Goal: Transaction & Acquisition: Book appointment/travel/reservation

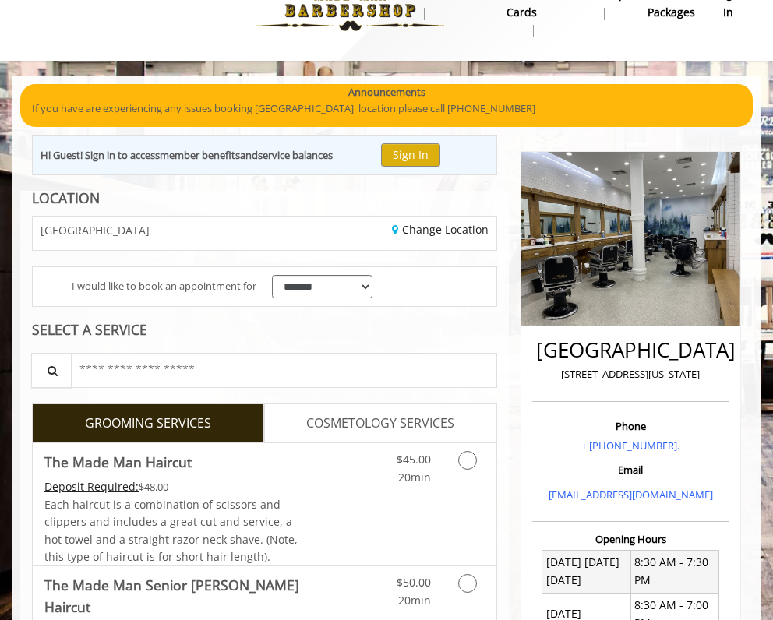
scroll to position [102, 0]
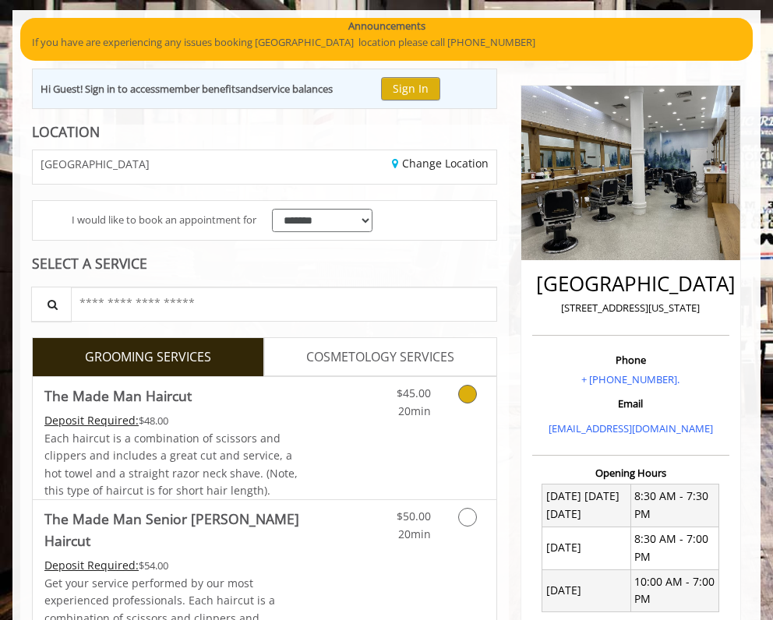
click at [455, 398] on link "Grooming services" at bounding box center [469, 398] width 30 height 43
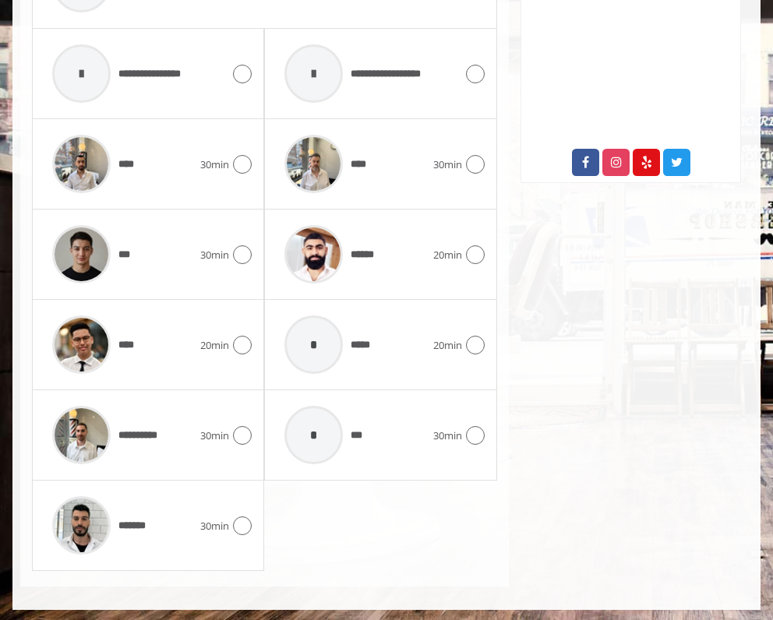
scroll to position [791, 0]
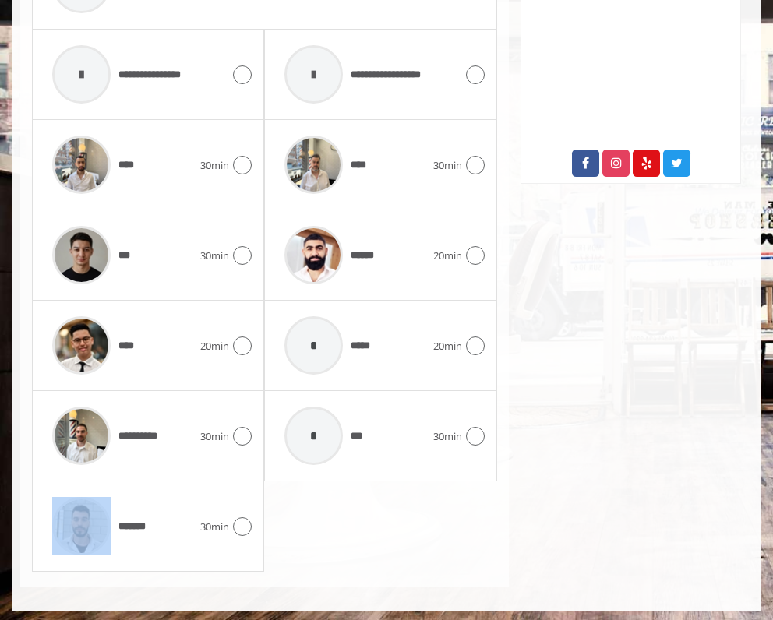
drag, startPoint x: 193, startPoint y: 512, endPoint x: 495, endPoint y: 486, distance: 302.6
click at [496, 486] on div "**********" at bounding box center [264, 255] width 465 height 633
click at [423, 245] on div "******" at bounding box center [355, 255] width 156 height 74
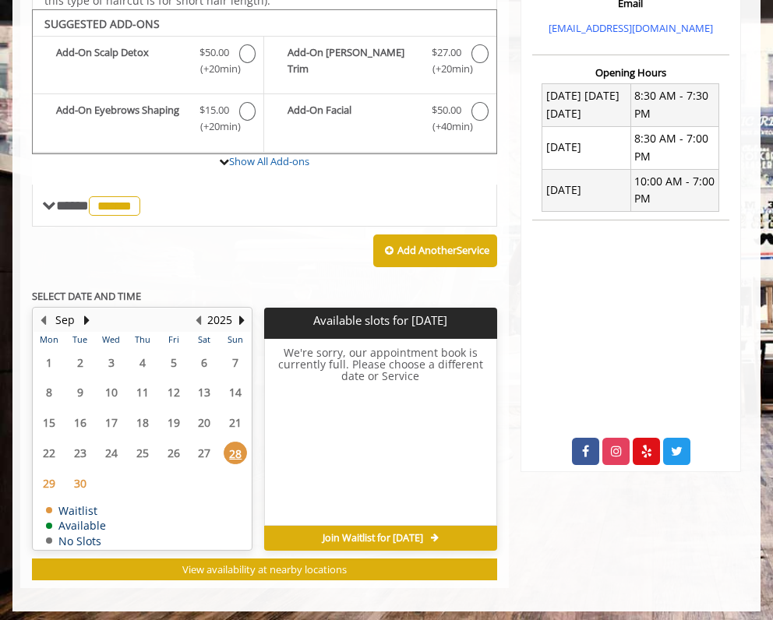
scroll to position [502, 0]
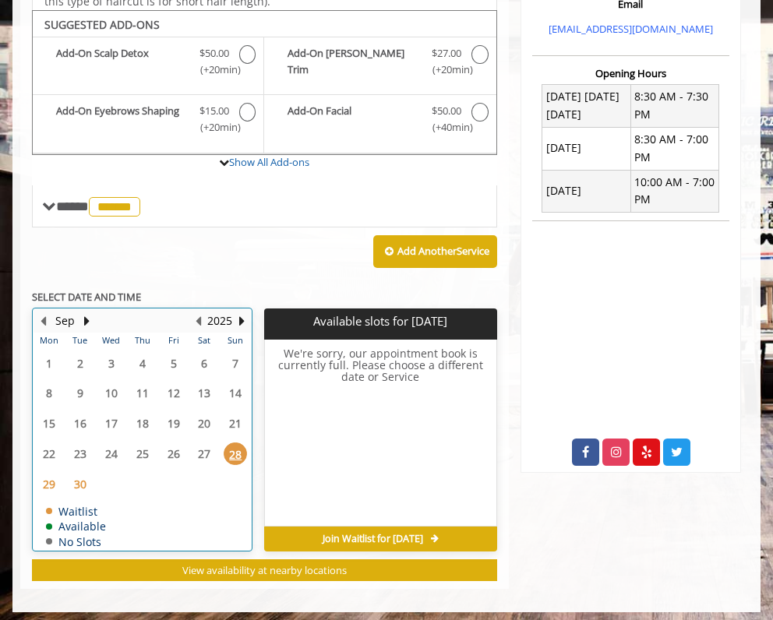
click at [161, 448] on table "Mon Tue Wed Thu Fri Sat Sun 1 2 3 4 5 6 7 8 9 10 11 12 13 14 15 16 17 18 19 20 …" at bounding box center [142, 441] width 217 height 217
click at [238, 312] on button "Next Year" at bounding box center [241, 320] width 12 height 17
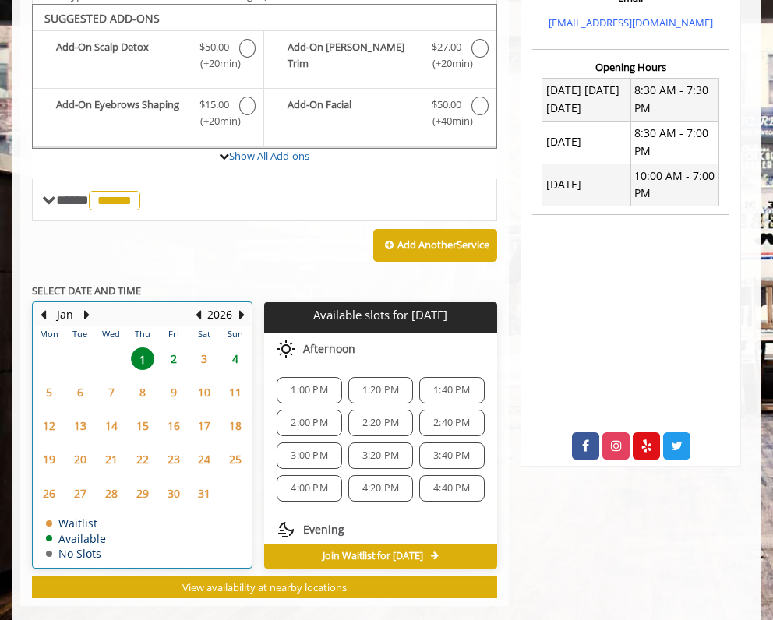
scroll to position [509, 0]
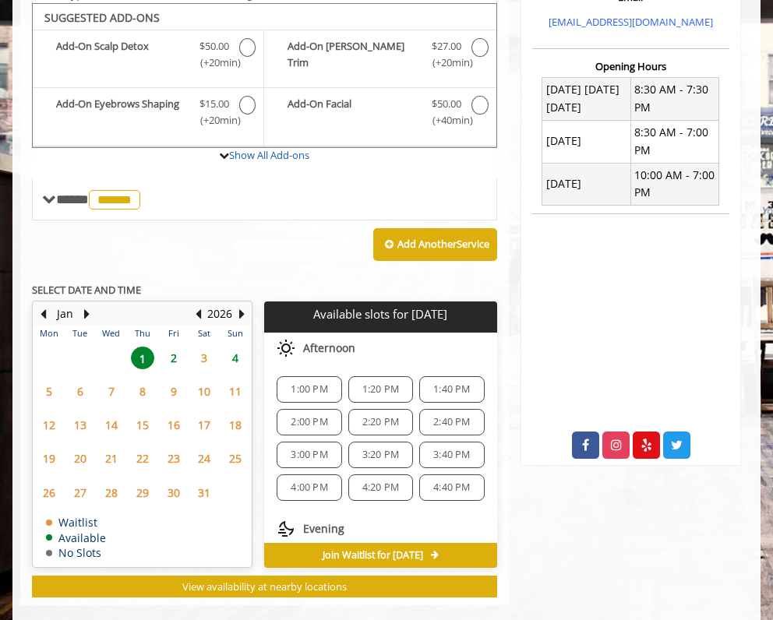
click at [177, 355] on span "2" at bounding box center [173, 358] width 23 height 23
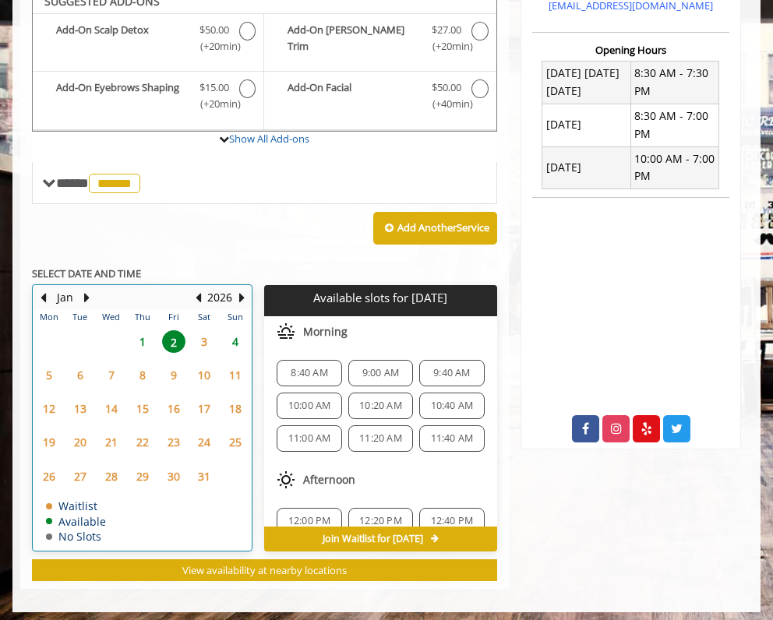
click at [140, 358] on td "8" at bounding box center [142, 375] width 31 height 34
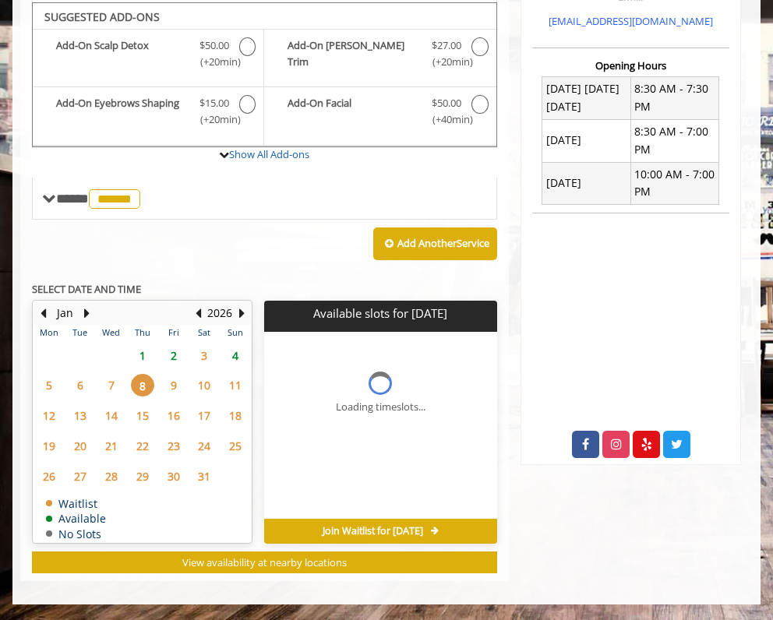
scroll to position [502, 0]
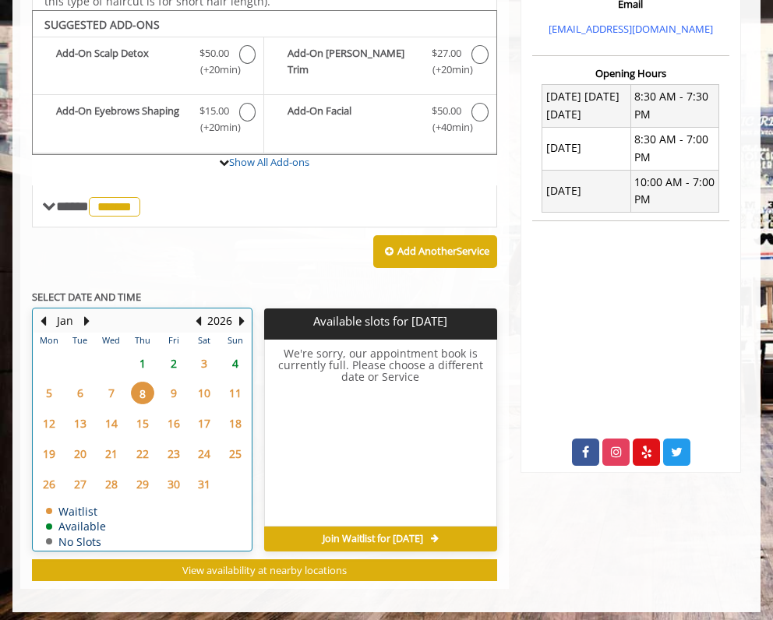
click at [151, 339] on th "Thu" at bounding box center [142, 341] width 31 height 16
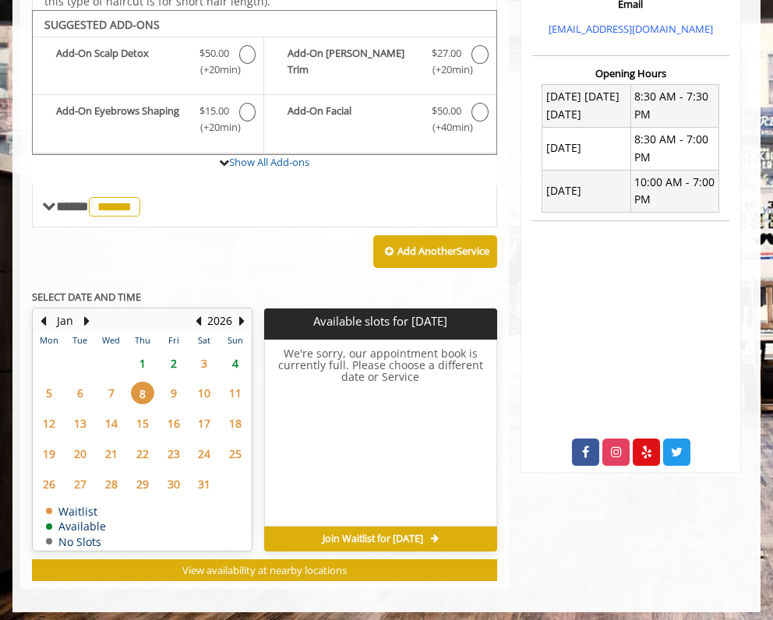
click at [147, 352] on span "1" at bounding box center [142, 363] width 23 height 23
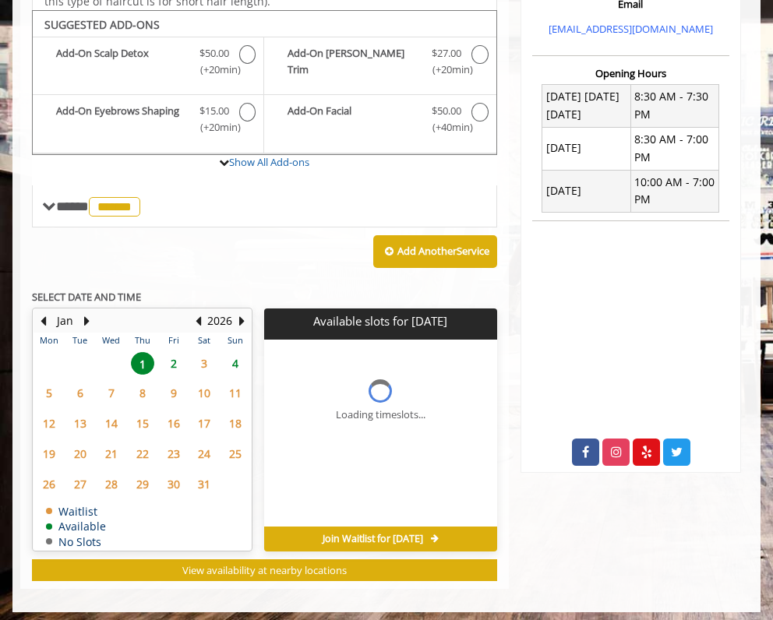
scroll to position [525, 0]
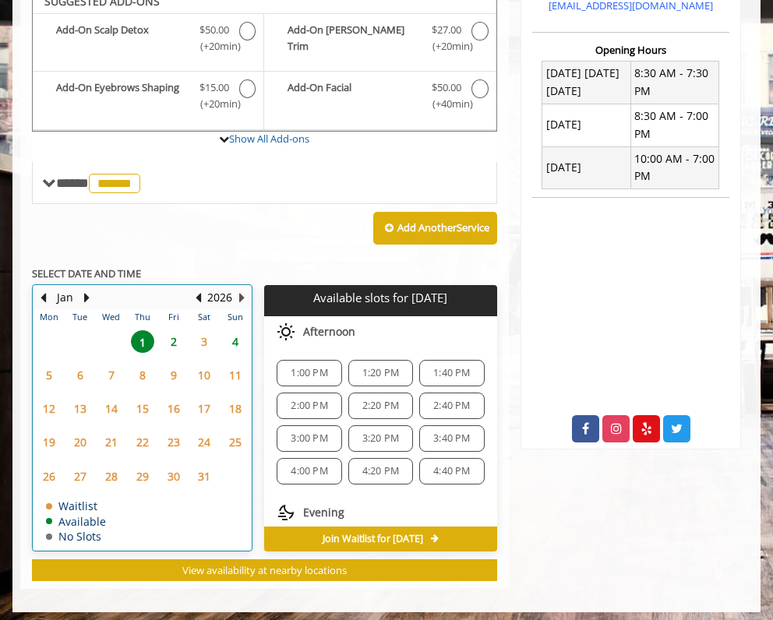
click at [246, 289] on button "Next Year" at bounding box center [241, 297] width 12 height 17
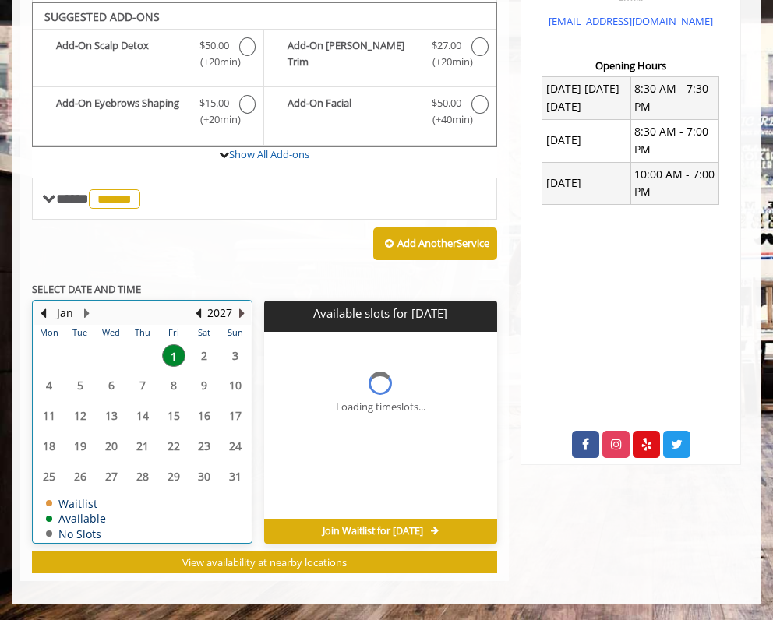
scroll to position [502, 0]
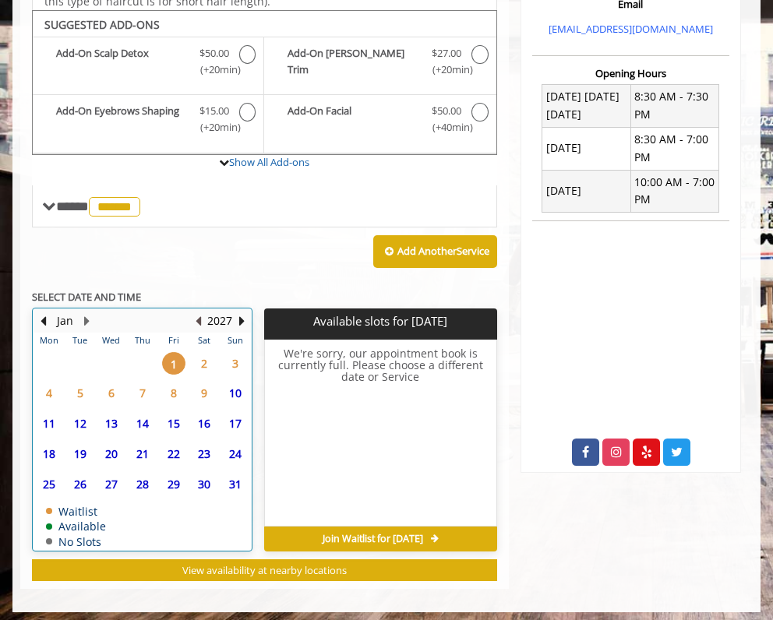
click at [192, 320] on button "Previous Year" at bounding box center [198, 320] width 12 height 17
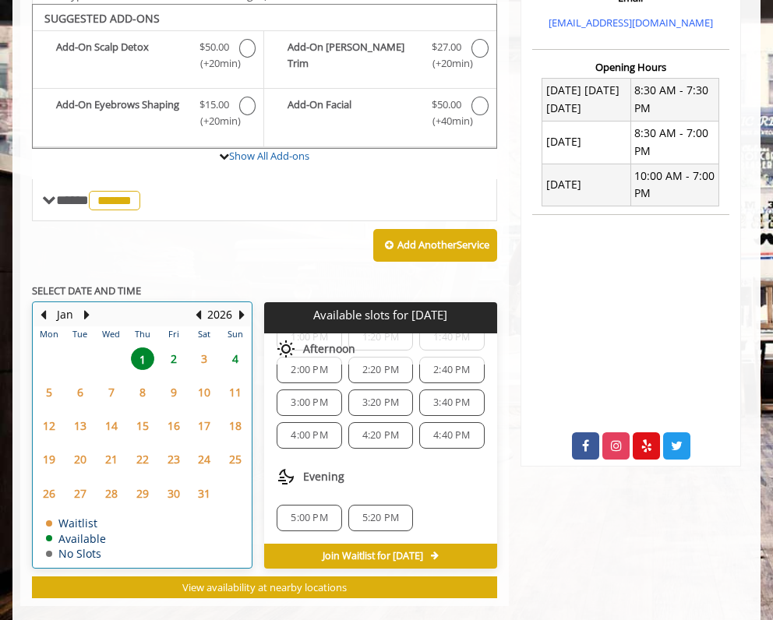
scroll to position [509, 0]
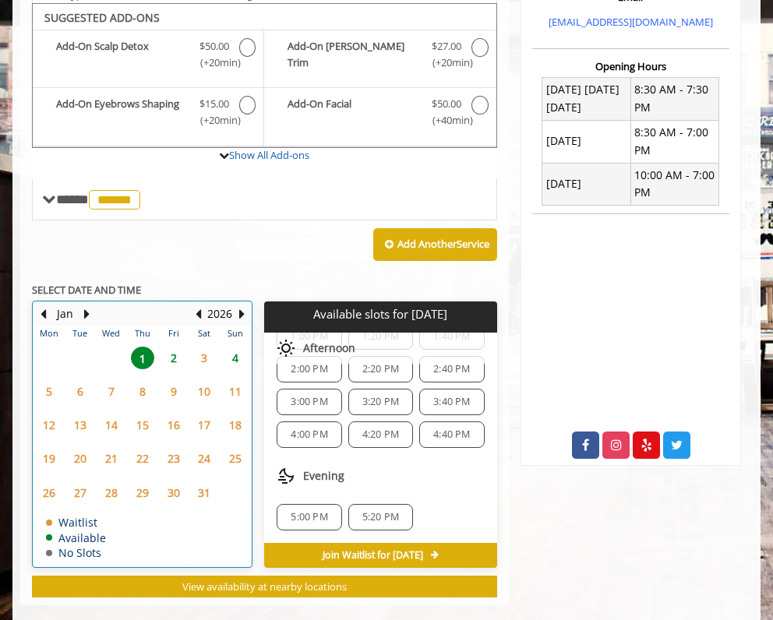
click at [36, 304] on td "Jan" at bounding box center [88, 313] width 109 height 23
click at [40, 305] on button "Previous Month" at bounding box center [43, 313] width 12 height 17
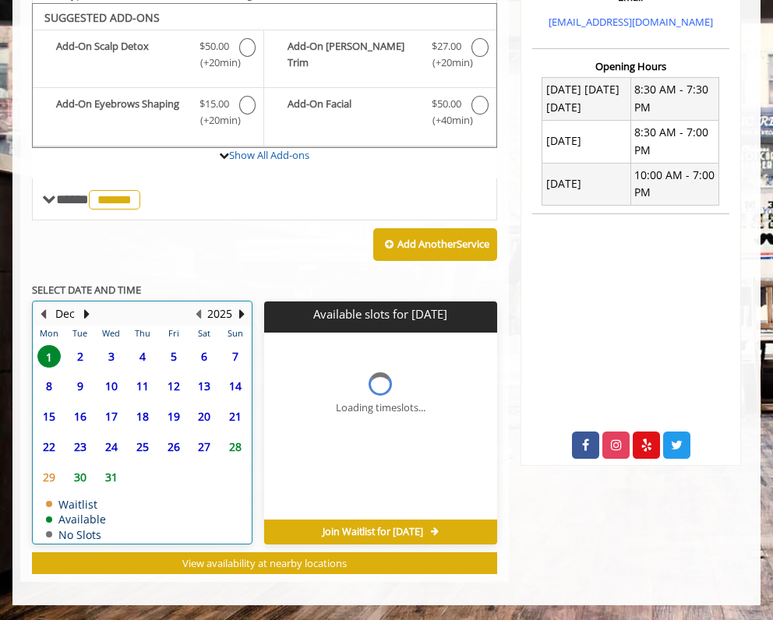
scroll to position [0, 0]
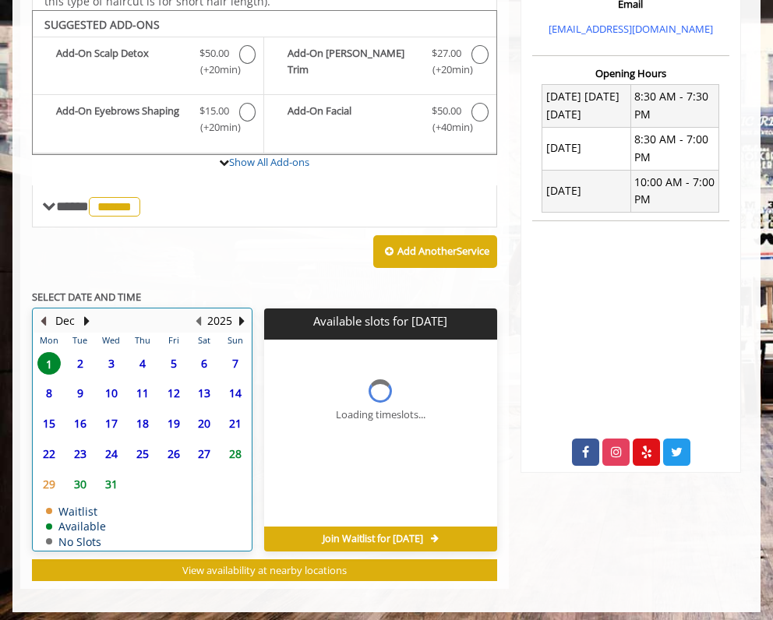
click at [40, 312] on button "Previous Month" at bounding box center [43, 320] width 12 height 17
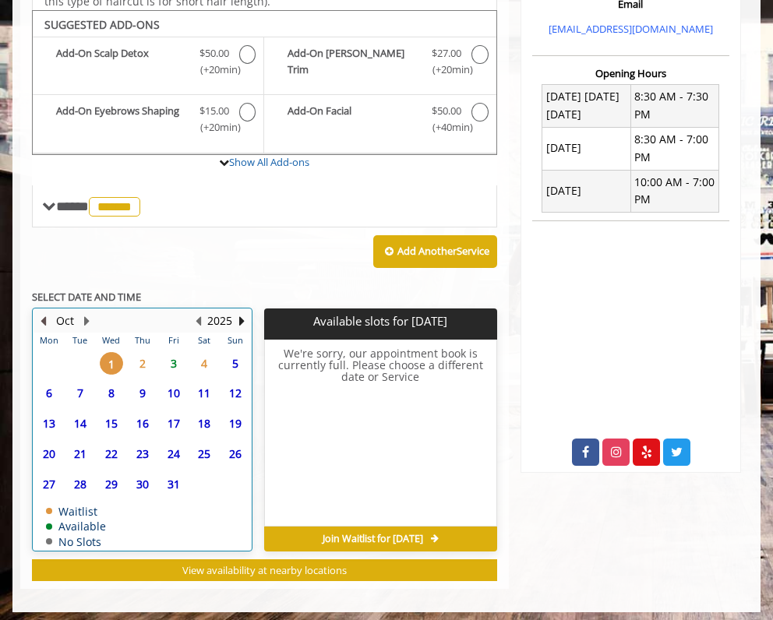
click at [40, 312] on button "Previous Month" at bounding box center [43, 320] width 12 height 17
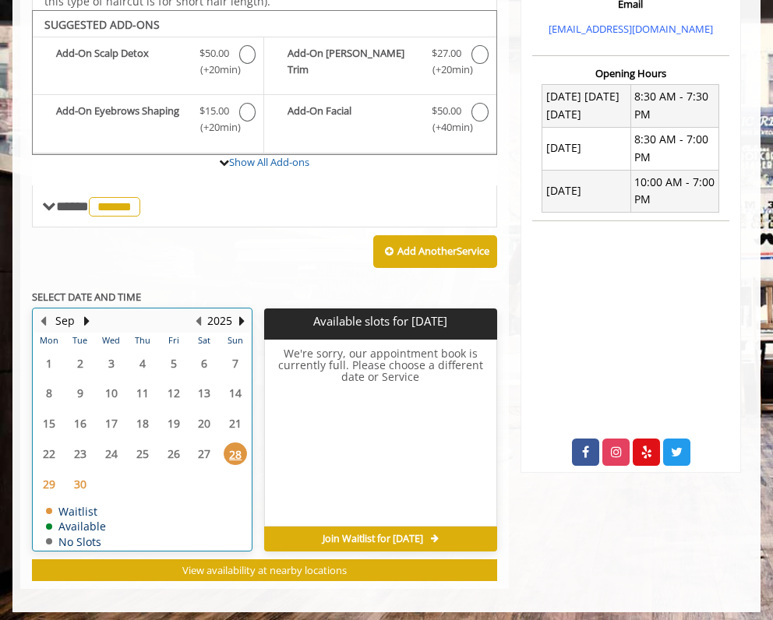
click at [186, 451] on table "Mon Tue Wed Thu Fri Sat Sun 1 2 3 4 5 6 7 8 9 10 11 12 13 14 15 16 17 18 19 20 …" at bounding box center [142, 441] width 217 height 217
click at [223, 448] on div "28" at bounding box center [235, 454] width 25 height 23
click at [87, 333] on th "Tue" at bounding box center [80, 341] width 31 height 16
click at [87, 323] on div at bounding box center [86, 321] width 12 height 20
click at [87, 314] on button "Next Month" at bounding box center [86, 320] width 12 height 17
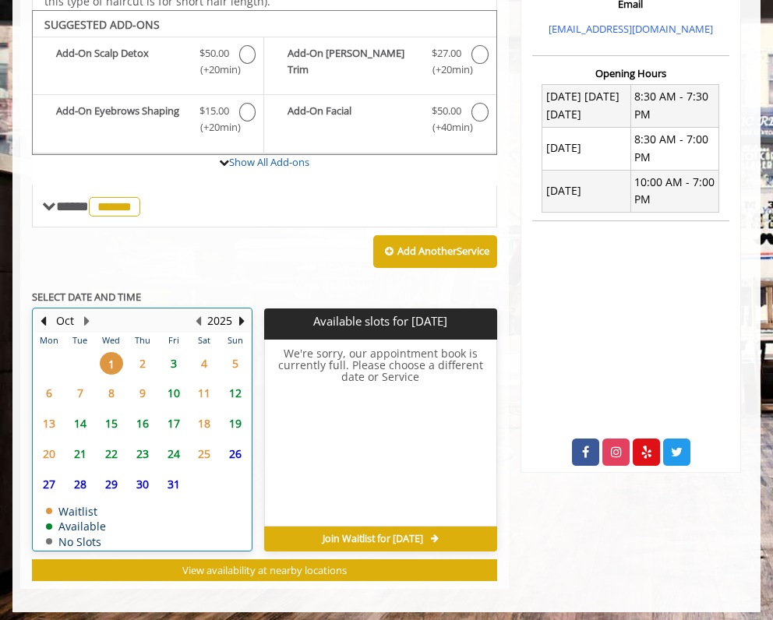
click at [118, 365] on div "1" at bounding box center [111, 363] width 25 height 23
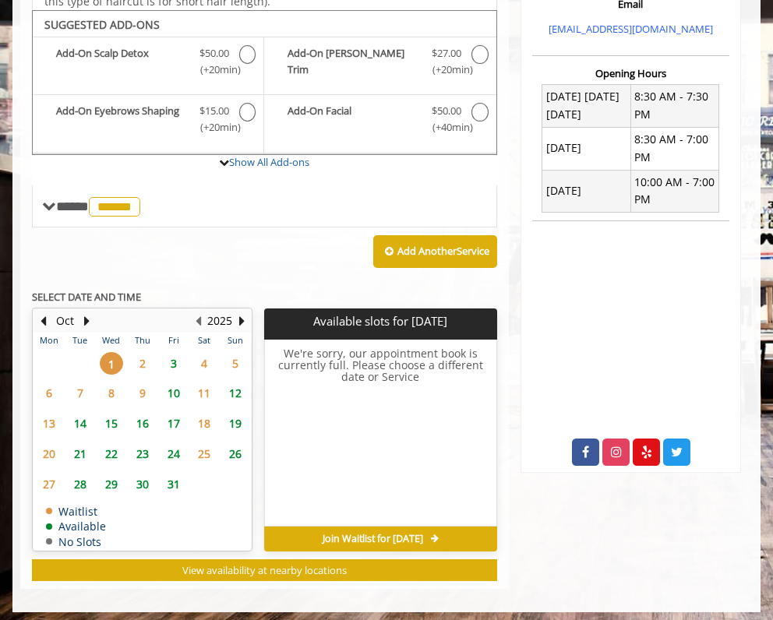
click at [167, 360] on span "3" at bounding box center [173, 363] width 23 height 23
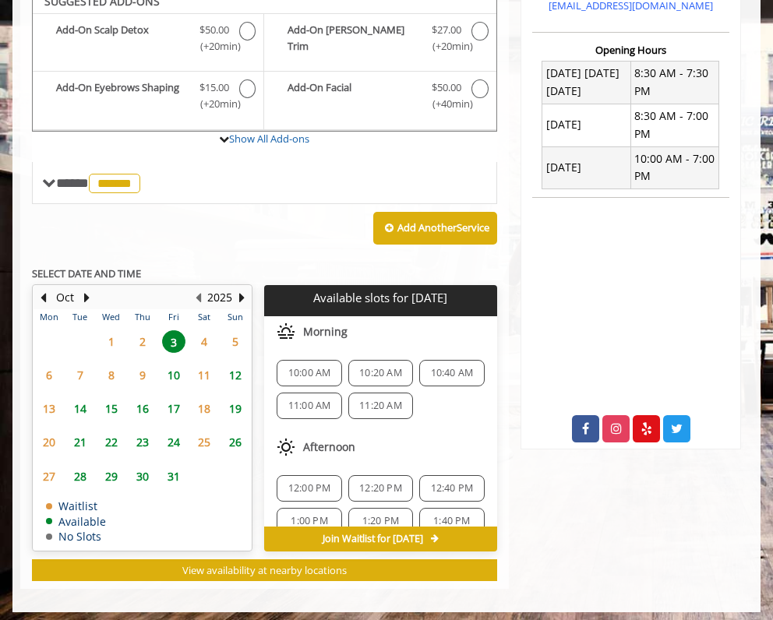
click at [292, 367] on span "10:00 AM" at bounding box center [309, 373] width 43 height 12
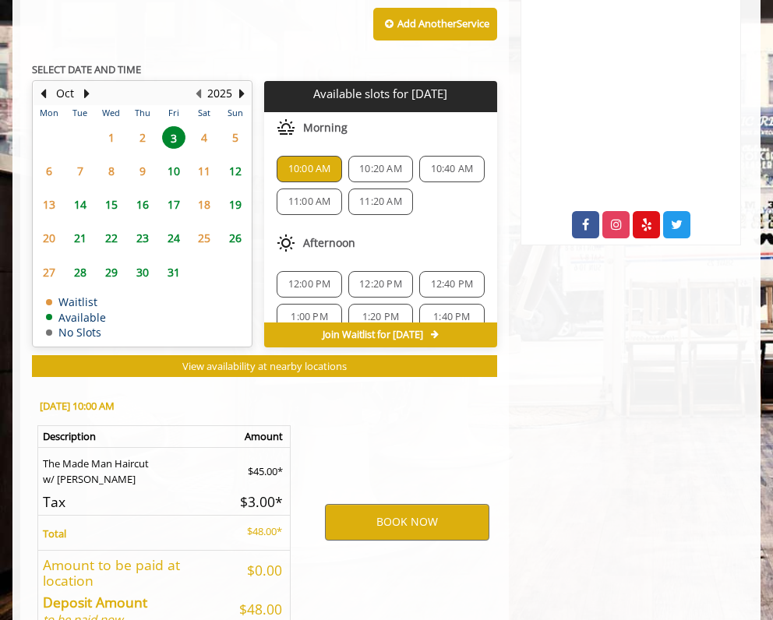
scroll to position [810, 0]
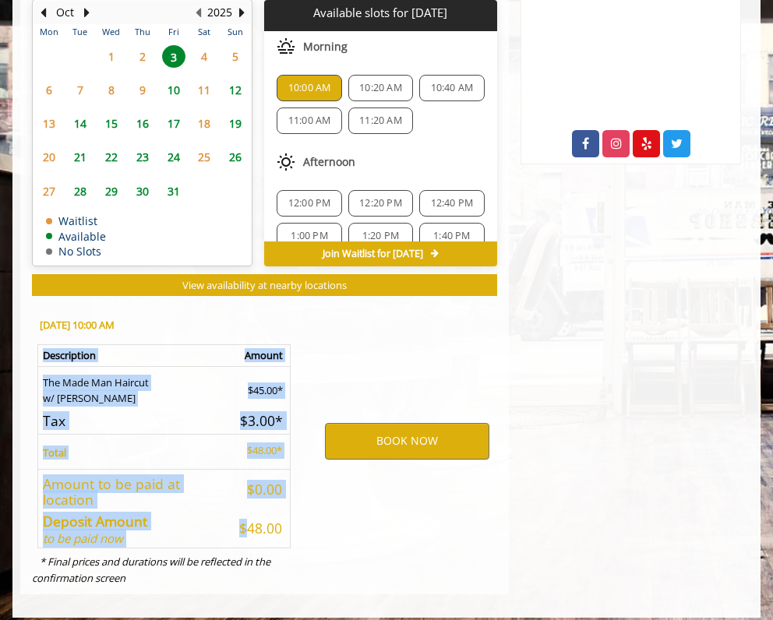
drag, startPoint x: 235, startPoint y: 512, endPoint x: 291, endPoint y: 510, distance: 55.4
click at [291, 510] on table "Description Amount The Made Man Haircut w/ [PERSON_NAME] $45.00* Tax $3.00* Tot…" at bounding box center [163, 446] width 253 height 205
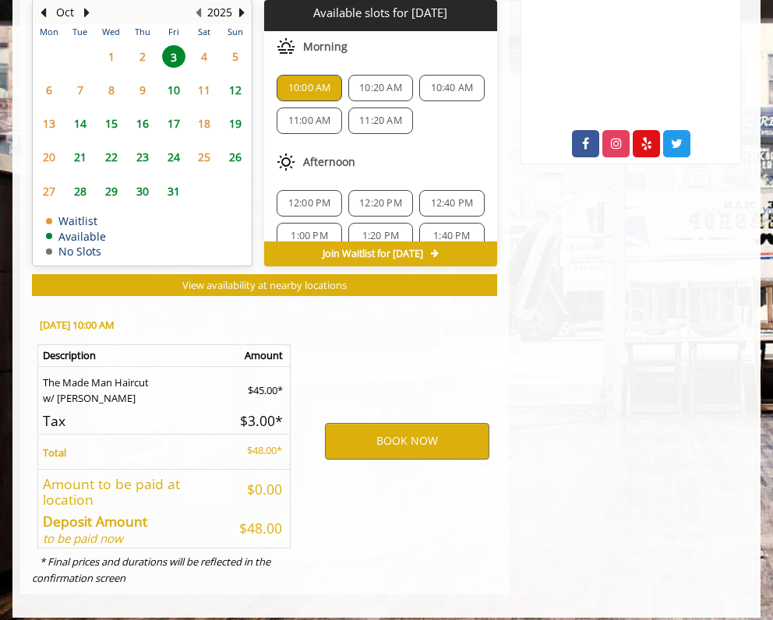
click at [291, 510] on div "[DATE] 10:00 AM Description Amount The Made Man Haircut w/ [PERSON_NAME] $45.00…" at bounding box center [162, 449] width 285 height 290
drag, startPoint x: 289, startPoint y: 512, endPoint x: 237, endPoint y: 510, distance: 52.3
click at [237, 510] on td "$48.00" at bounding box center [263, 527] width 56 height 41
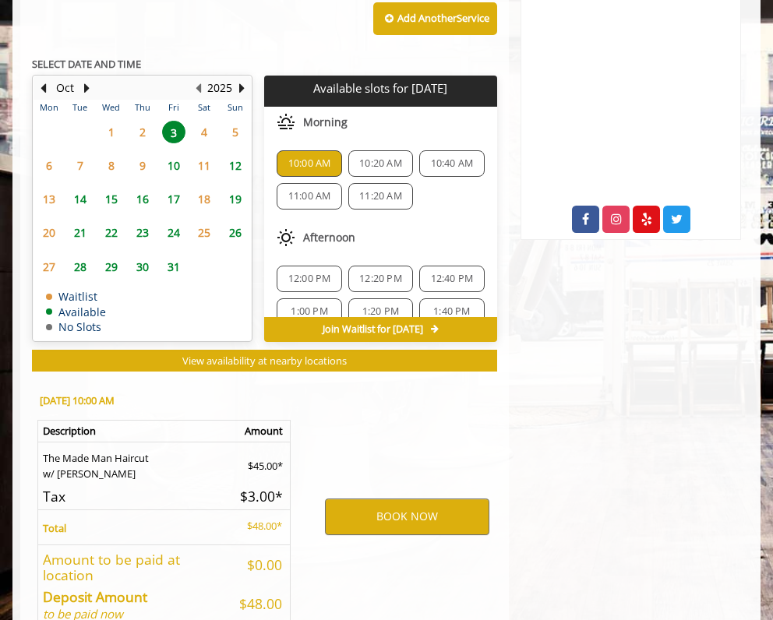
scroll to position [750, 0]
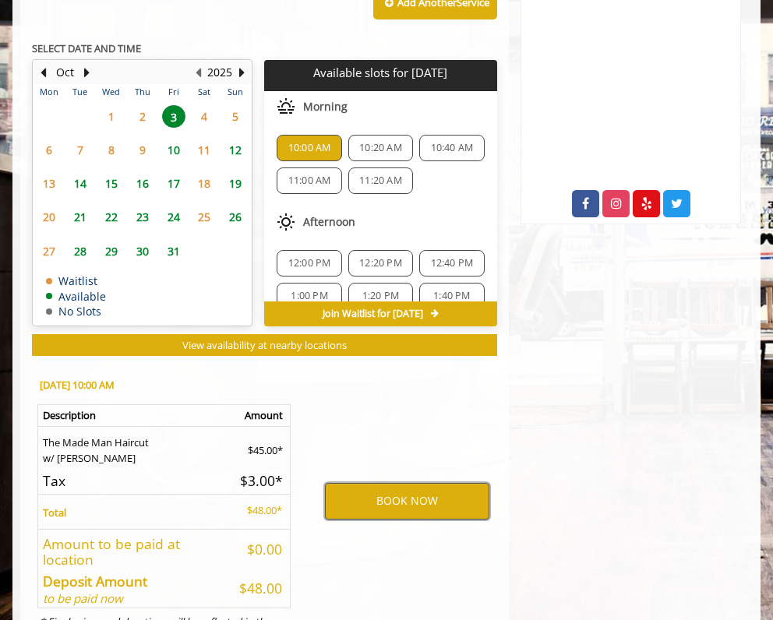
click at [440, 505] on button "BOOK NOW" at bounding box center [407, 501] width 164 height 36
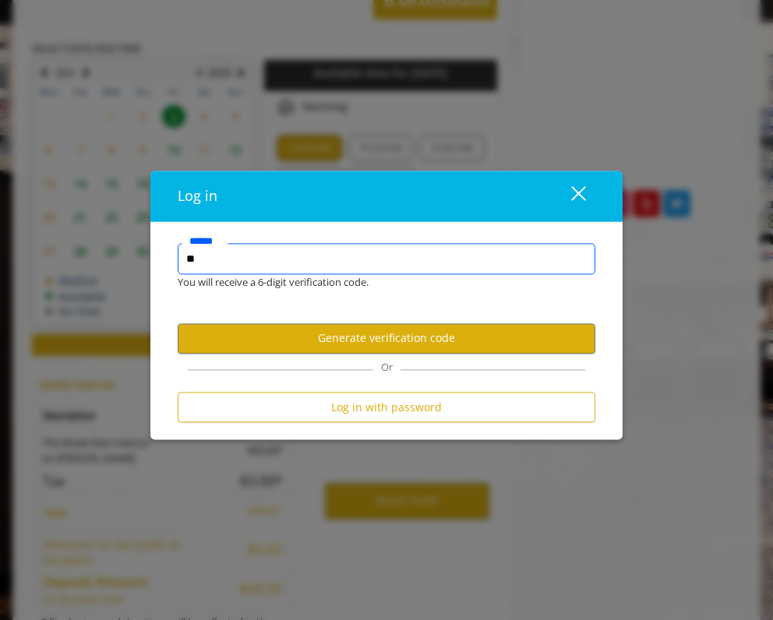
type input "*"
type input "**********"
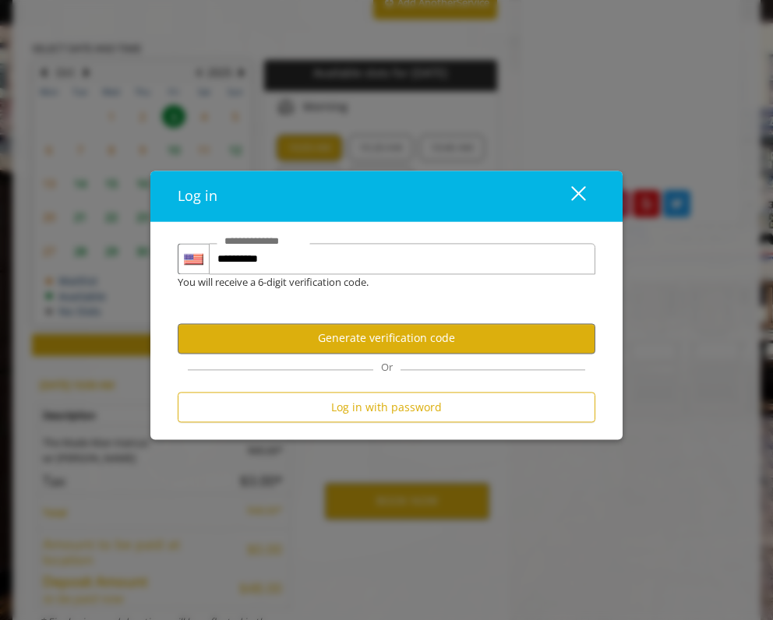
click at [426, 355] on form "**********" at bounding box center [387, 337] width 418 height 187
click at [426, 348] on button "Generate verification code" at bounding box center [387, 338] width 418 height 30
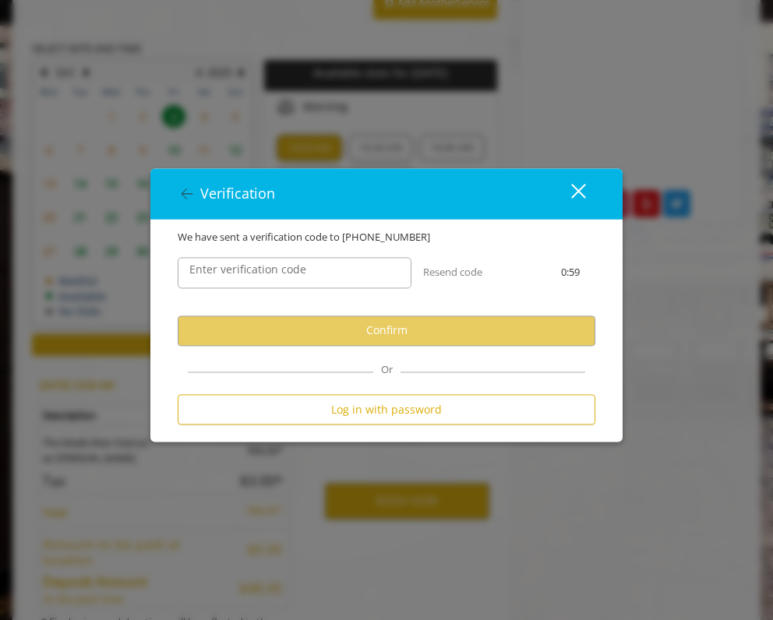
click at [362, 305] on div "Enter verification code Resend code 0:59" at bounding box center [386, 280] width 441 height 70
click at [365, 281] on input "Enter verification code" at bounding box center [295, 272] width 234 height 31
click at [187, 202] on icon at bounding box center [187, 194] width 19 height 19
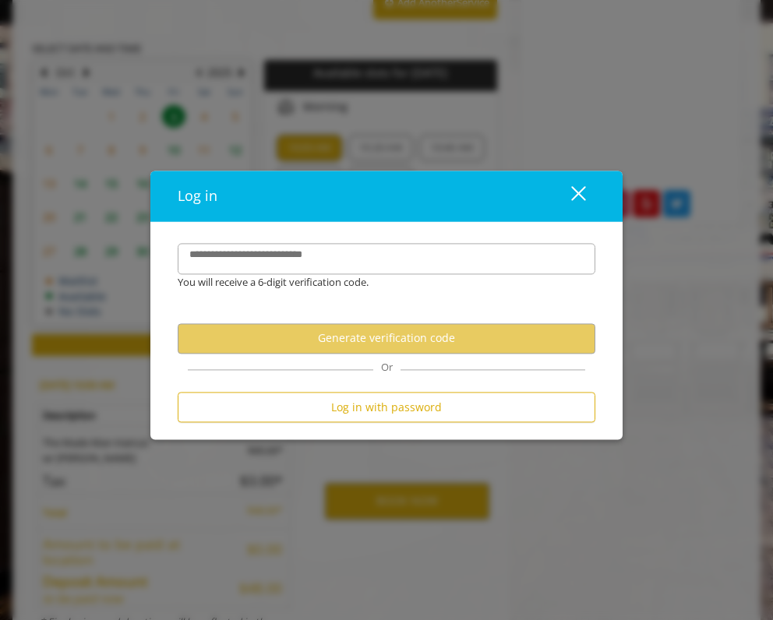
click at [245, 261] on label "**********" at bounding box center [264, 256] width 164 height 16
click at [245, 261] on input "**********" at bounding box center [387, 259] width 418 height 31
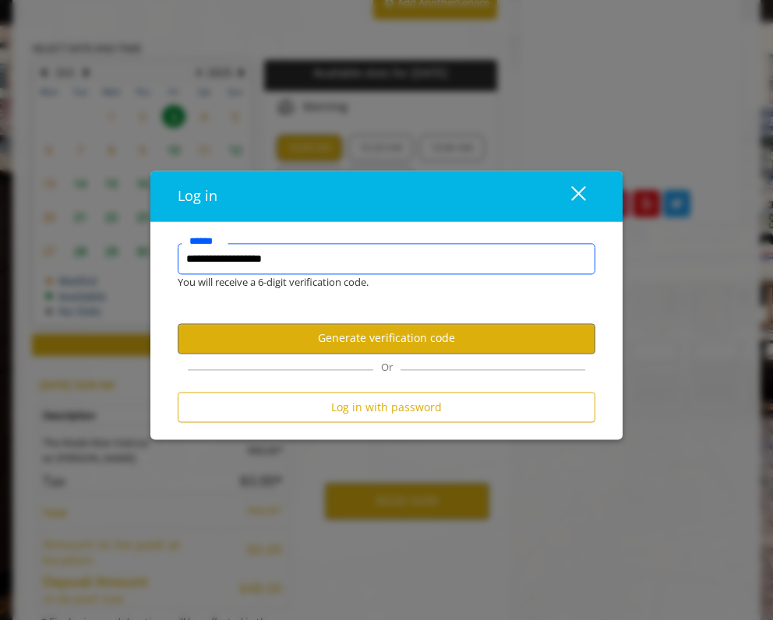
type input "**********"
click at [296, 349] on button "Generate verification code" at bounding box center [387, 338] width 418 height 30
